Goal: Information Seeking & Learning: Learn about a topic

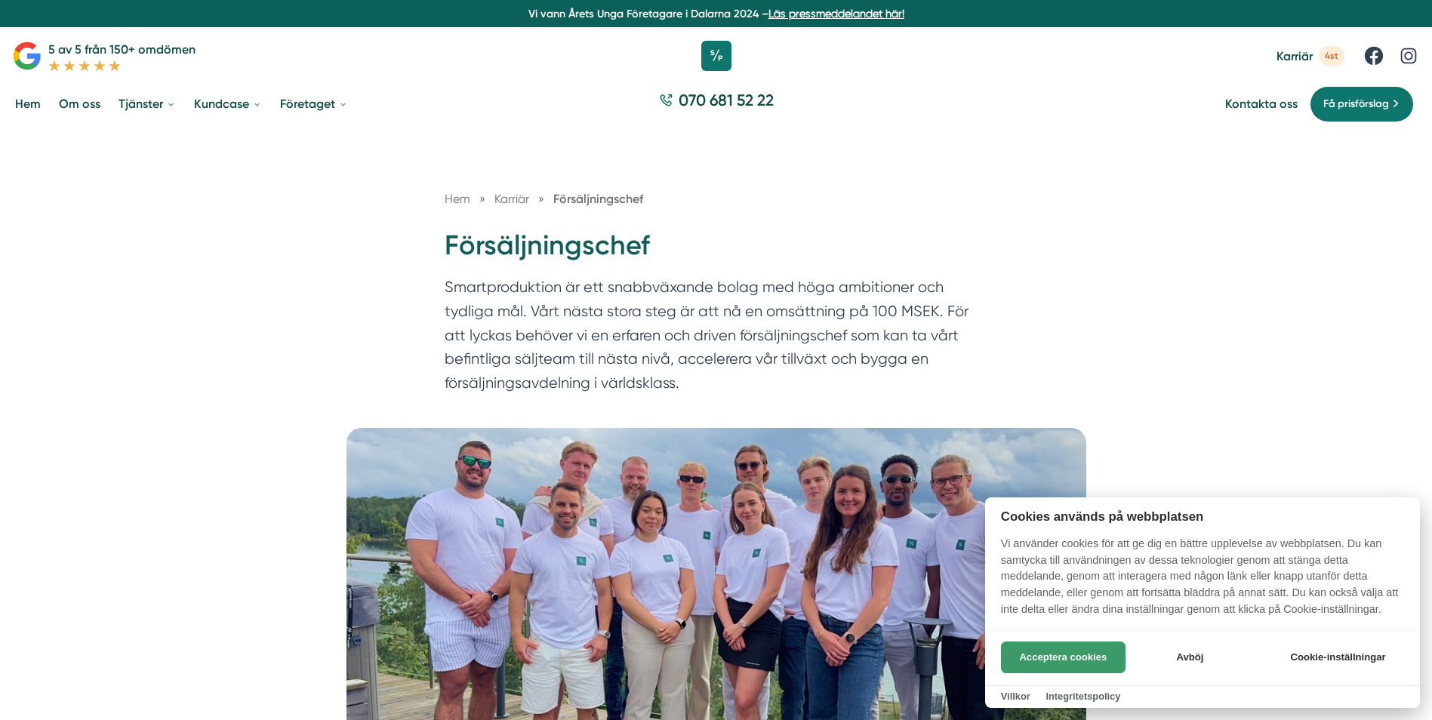
click at [1066, 660] on button "Acceptera cookies" at bounding box center [1063, 658] width 125 height 32
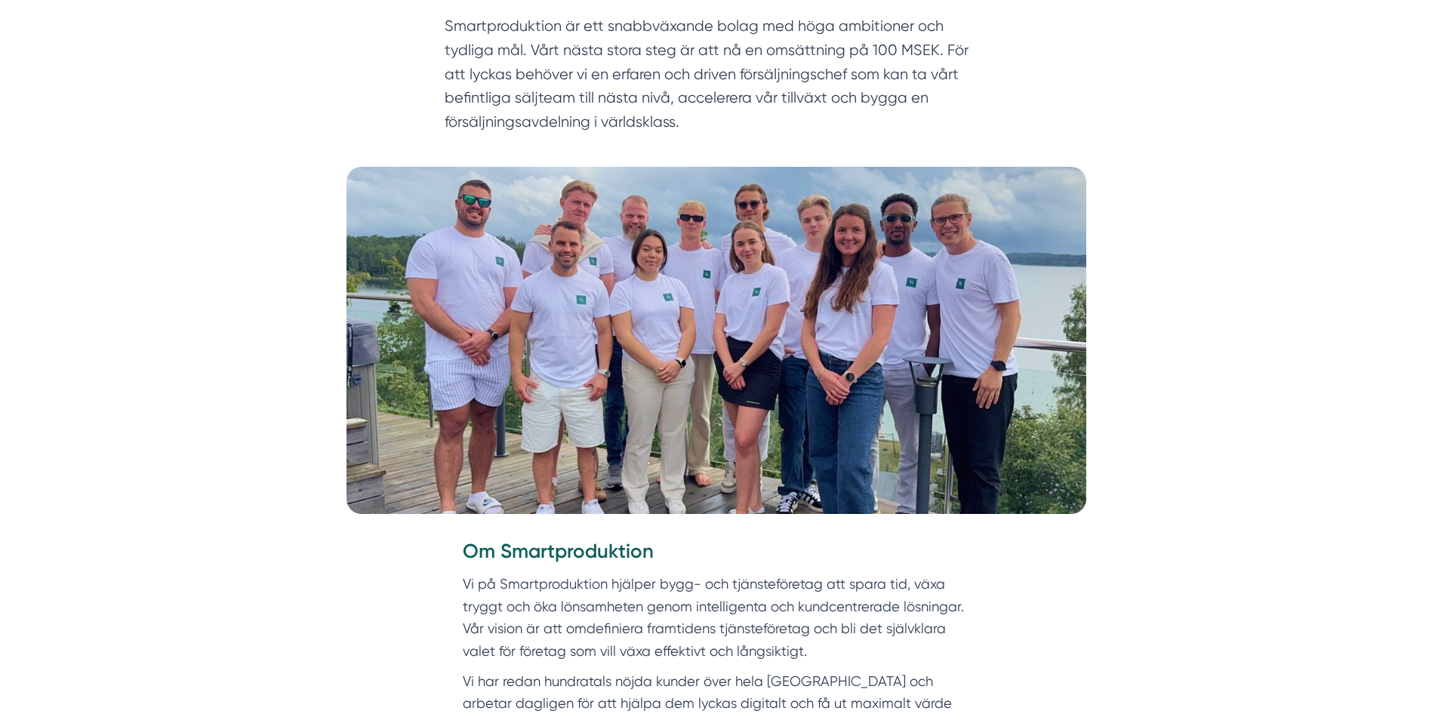
scroll to position [302, 0]
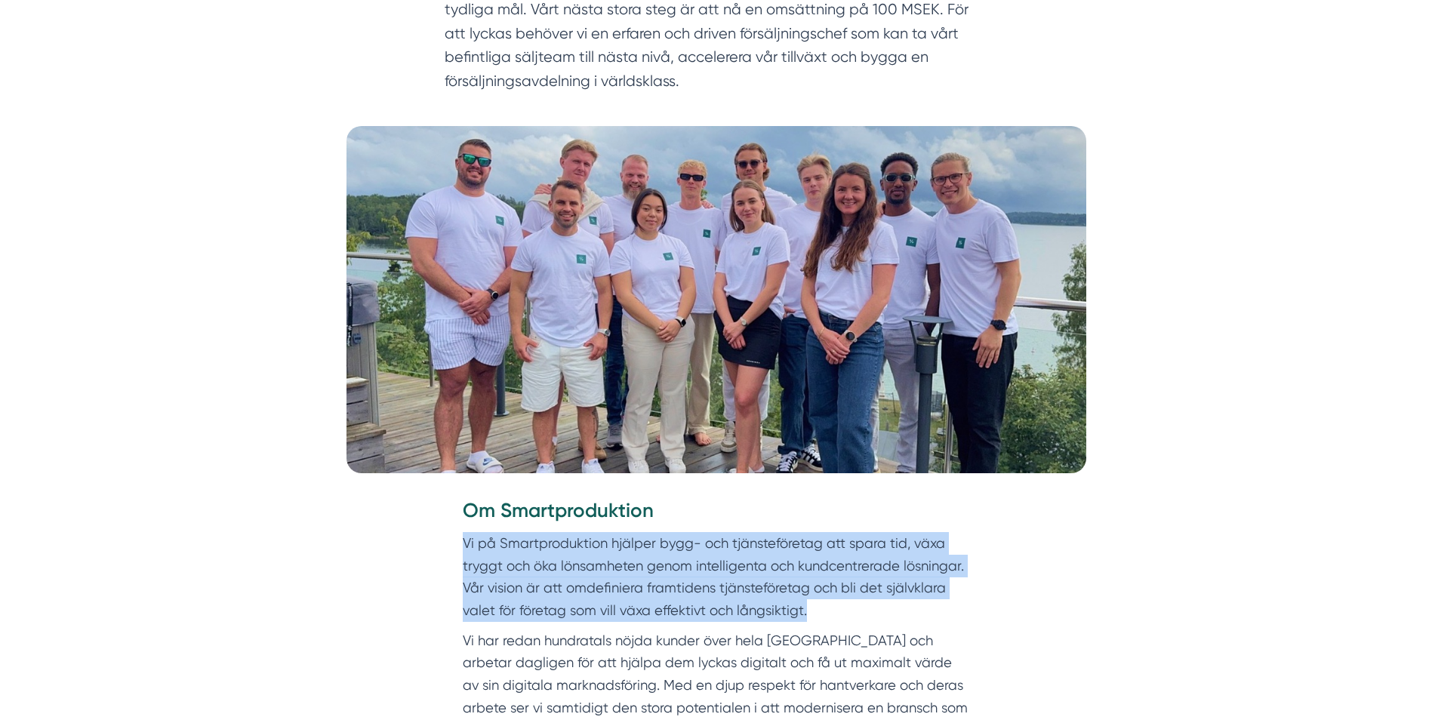
drag, startPoint x: 462, startPoint y: 547, endPoint x: 909, endPoint y: 604, distance: 450.5
click at [909, 604] on p "Vi på Smartproduktion hjälper bygg- och tjänsteföretag att spara tid, växa tryg…" at bounding box center [716, 577] width 507 height 90
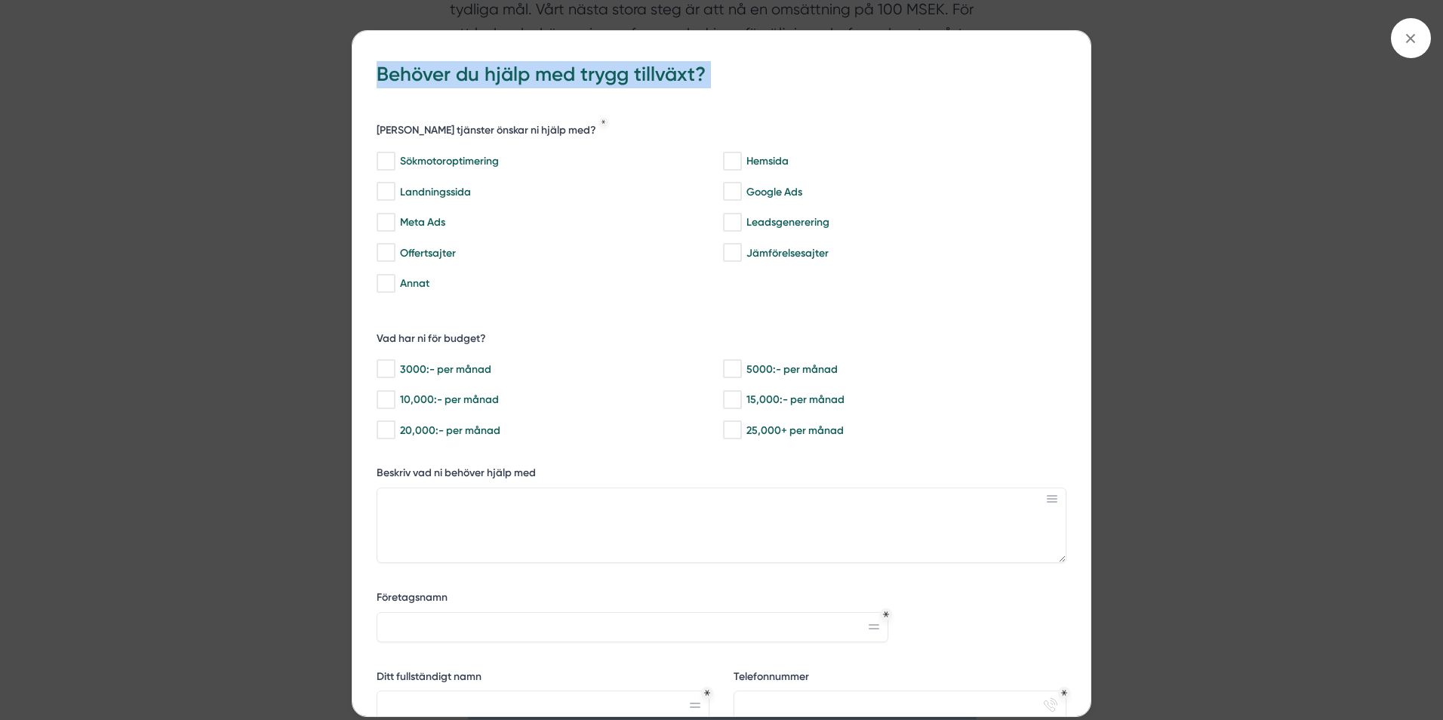
drag, startPoint x: 468, startPoint y: 633, endPoint x: 593, endPoint y: 690, distance: 137.1
click at [241, 509] on div "bbc9b822-b2c6-488a-ab3e-9a2d59e49c7c Behöver du hjälp med trygg tillväxt? [PERS…" at bounding box center [721, 360] width 1443 height 720
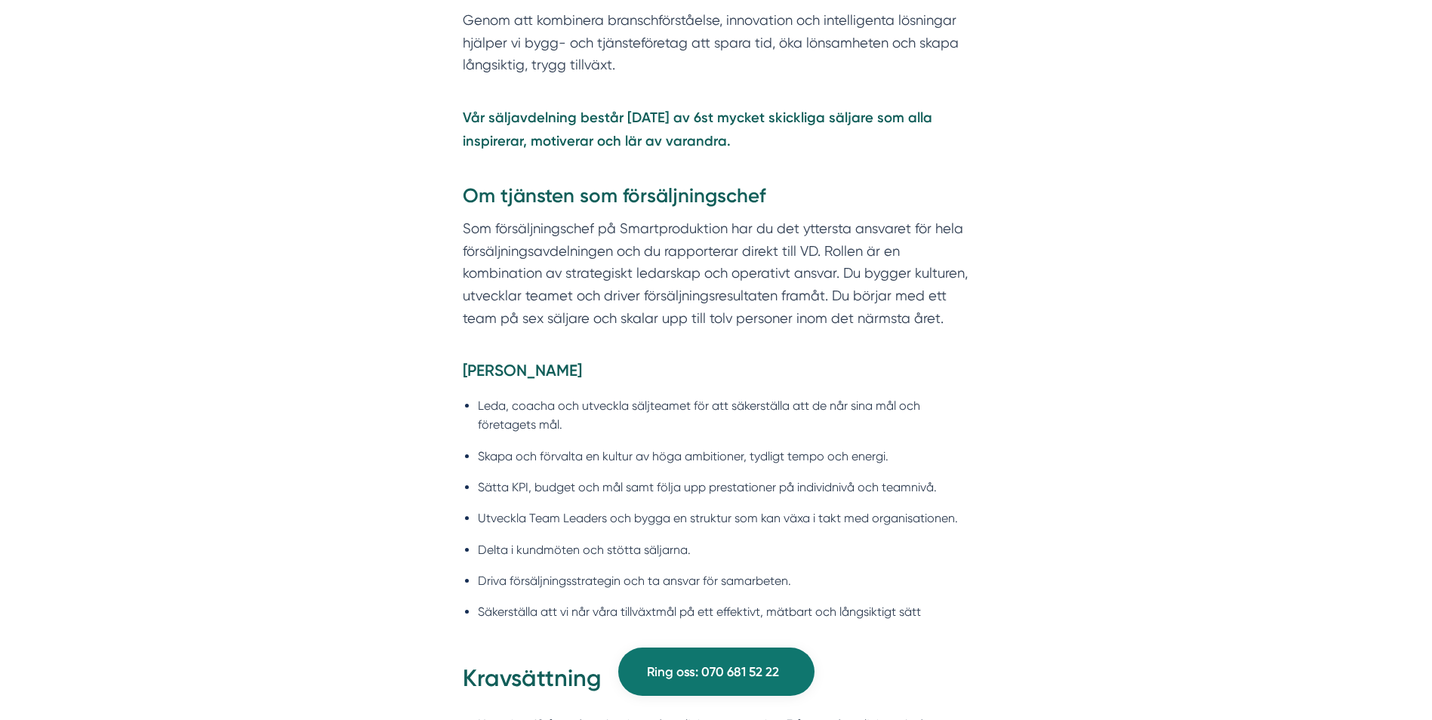
scroll to position [1057, 0]
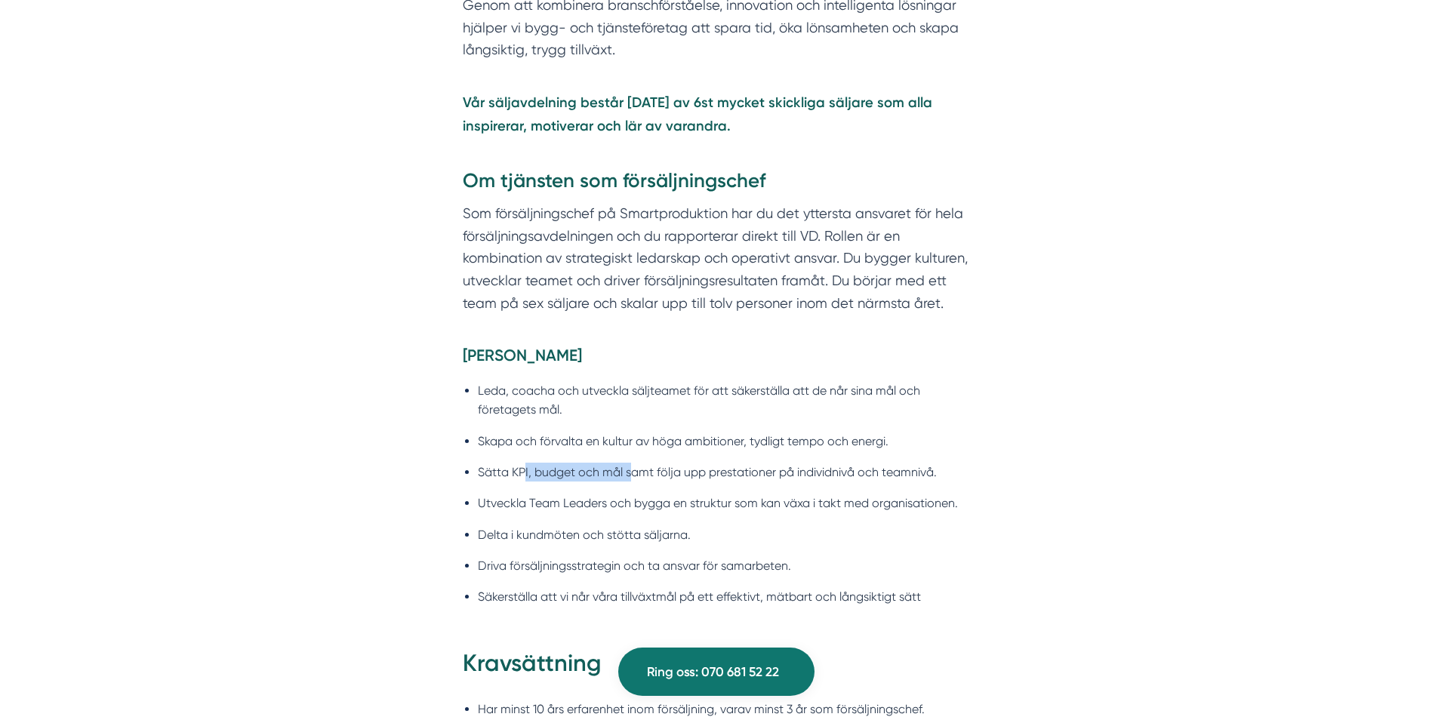
drag, startPoint x: 517, startPoint y: 473, endPoint x: 628, endPoint y: 473, distance: 111.0
click at [628, 473] on li "Sätta KPI, budget och mål samt följa upp prestationer på individnivå och teamni…" at bounding box center [724, 472] width 492 height 19
drag, startPoint x: 628, startPoint y: 473, endPoint x: 578, endPoint y: 491, distance: 52.8
click at [578, 491] on ul "Leda, coacha och utveckla säljteamet för att säkerställa att de når sina mål oc…" at bounding box center [716, 498] width 507 height 254
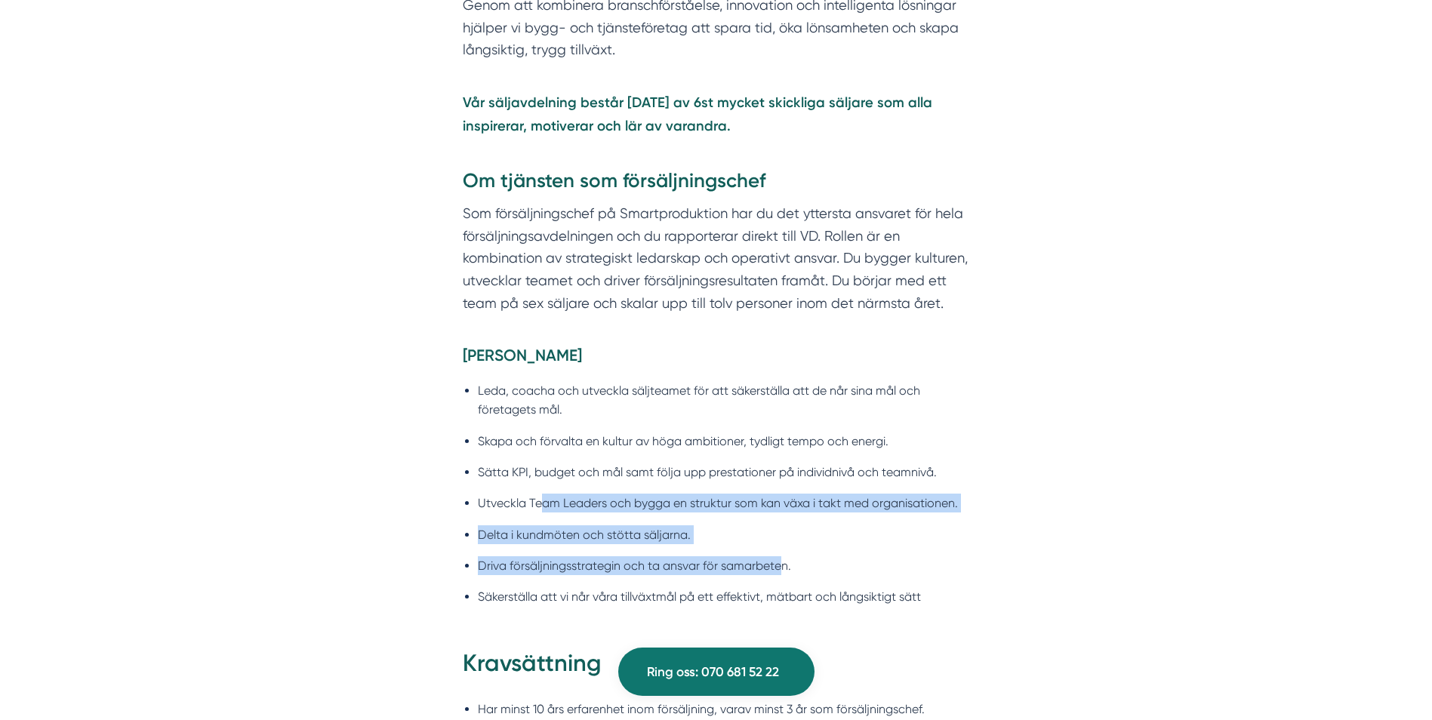
drag, startPoint x: 538, startPoint y: 504, endPoint x: 780, endPoint y: 561, distance: 248.1
click at [780, 561] on ul "Leda, coacha och utveckla säljteamet för att säkerställa att de når sina mål oc…" at bounding box center [716, 498] width 507 height 254
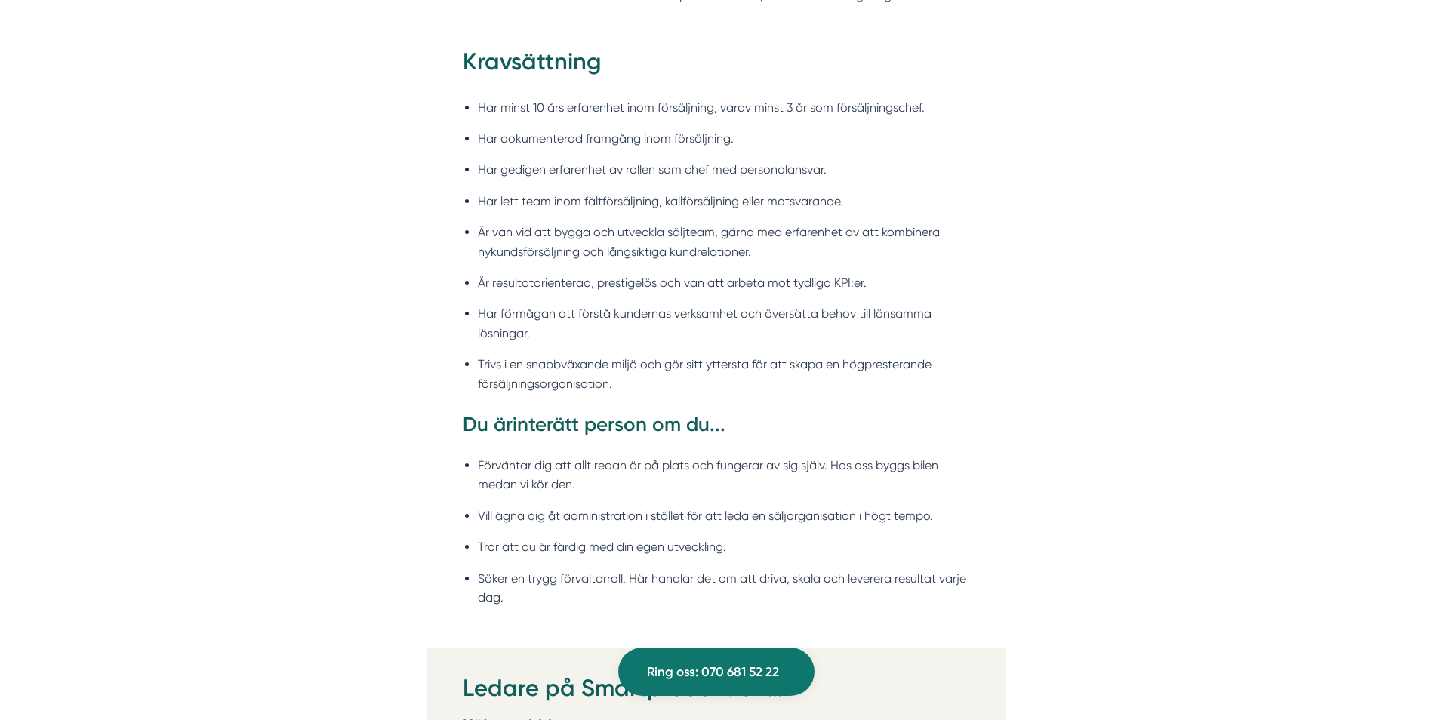
scroll to position [1661, 0]
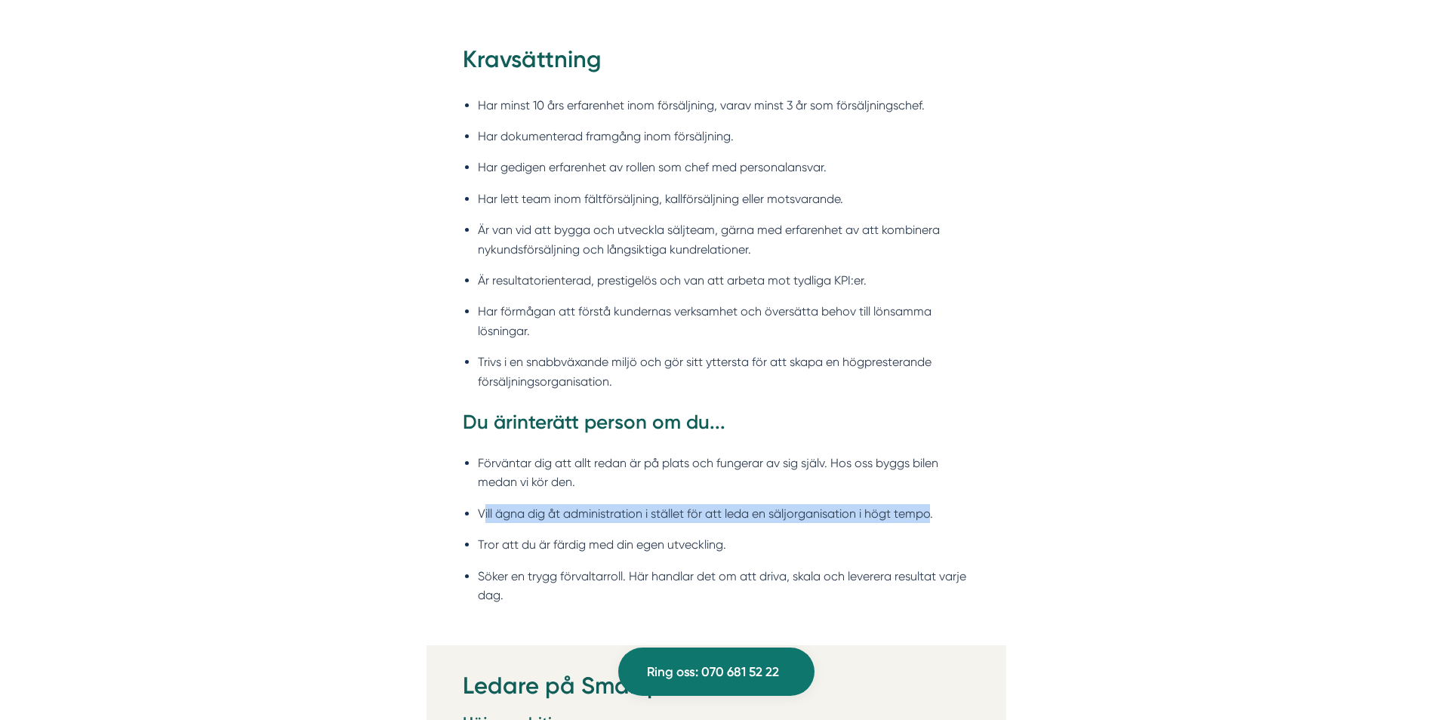
drag, startPoint x: 482, startPoint y: 513, endPoint x: 932, endPoint y: 514, distance: 449.2
click at [932, 514] on li "Vill ägna dig åt administration i stället för att leda en säljorganisation i hö…" at bounding box center [724, 513] width 492 height 19
click at [609, 591] on li "Söker en trygg förvaltarroll. Här handlar det om att driva, skala och leverera …" at bounding box center [724, 586] width 492 height 39
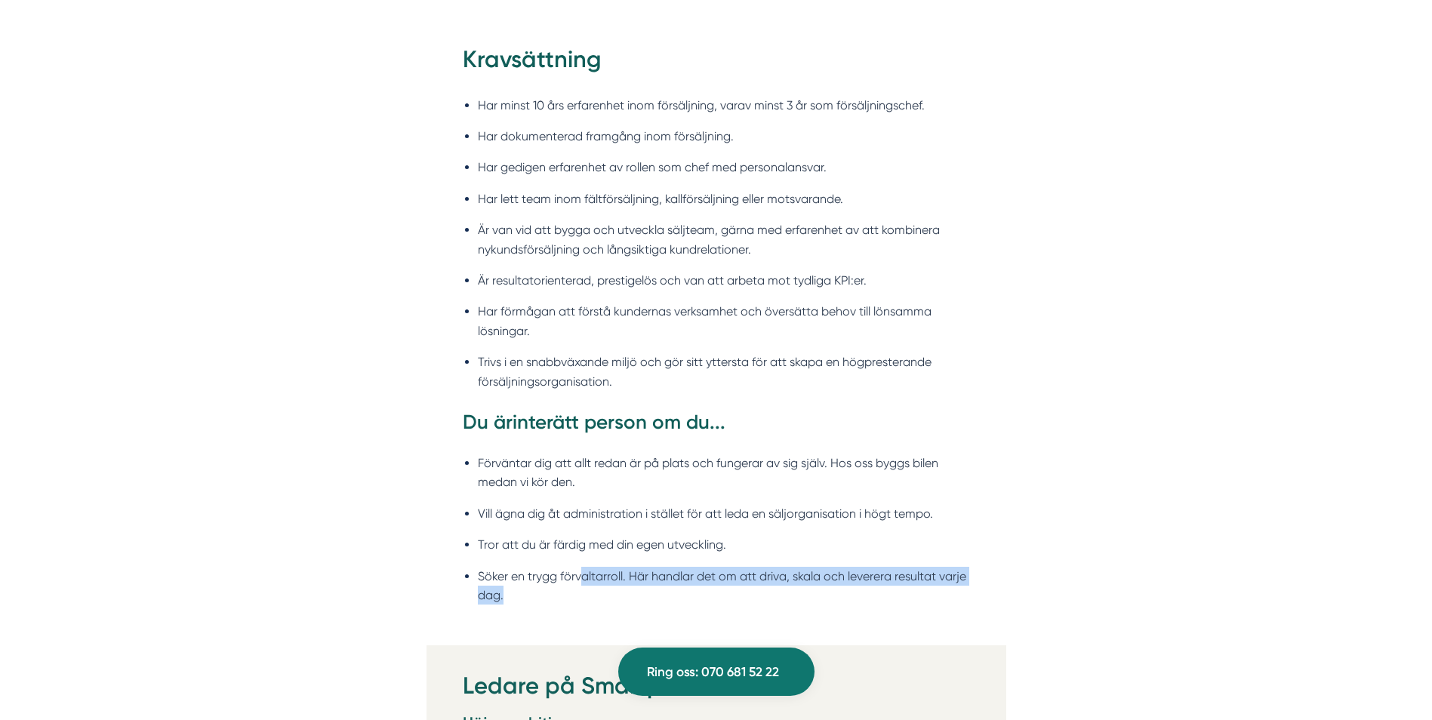
drag, startPoint x: 581, startPoint y: 578, endPoint x: 981, endPoint y: 598, distance: 401.4
click at [981, 598] on div "Kravsättning Har minst 10 års erfarenhet inom försäljning, varav minst 3 år som…" at bounding box center [717, 344] width 580 height 602
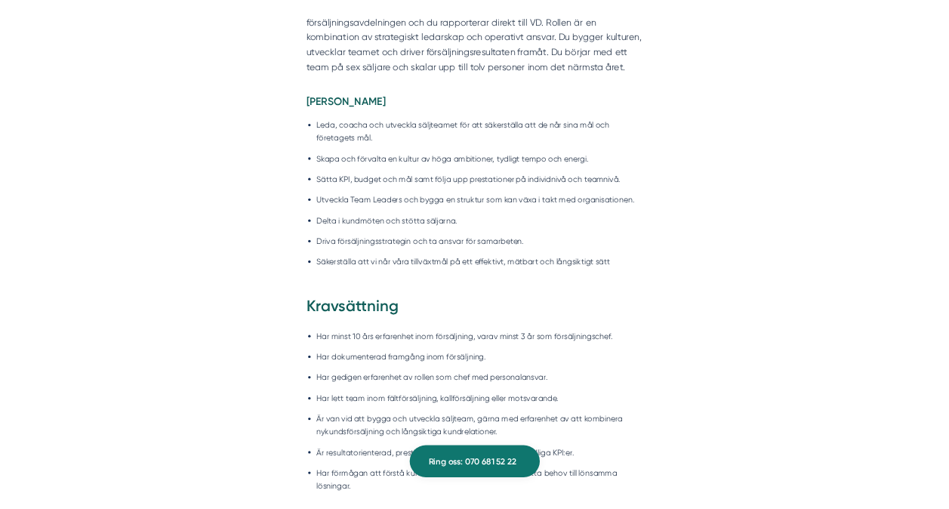
scroll to position [1276, 0]
